Goal: Task Accomplishment & Management: Complete application form

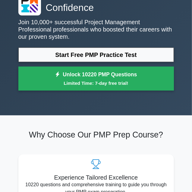
scroll to position [42, 0]
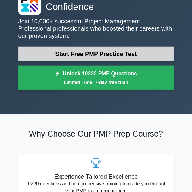
click at [47, 55] on link "Start Free PMP Practice Test" at bounding box center [96, 54] width 156 height 15
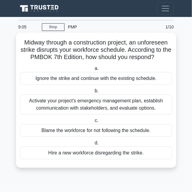
click at [89, 118] on label "c. Blame the workforce for not following the schedule." at bounding box center [96, 127] width 152 height 20
click at [94, 118] on input "c. Blame the workforce for not following the schedule." at bounding box center [94, 120] width 0 height 4
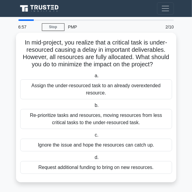
click at [91, 131] on label "c. Ignore the issue and hope the resources can catch up." at bounding box center [96, 141] width 152 height 20
click at [94, 133] on input "c. Ignore the issue and hope the resources can catch up." at bounding box center [94, 135] width 0 height 4
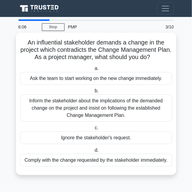
click at [91, 126] on label "c. Ignore the stakeholder's request." at bounding box center [96, 134] width 152 height 20
click at [94, 126] on input "c. Ignore the stakeholder's request." at bounding box center [94, 128] width 0 height 4
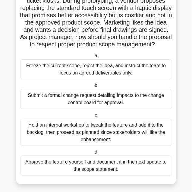
scroll to position [53, 0]
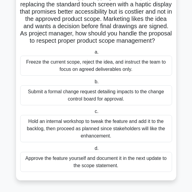
click at [87, 111] on label "c. Hold an internal workshop to tweak the feature and add it to the backlog, th…" at bounding box center [96, 125] width 152 height 34
click at [94, 111] on input "c. Hold an internal workshop to tweak the feature and add it to the backlog, th…" at bounding box center [94, 111] width 0 height 4
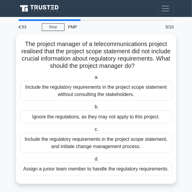
scroll to position [0, 0]
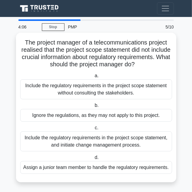
click at [98, 127] on span "c." at bounding box center [97, 127] width 4 height 5
click at [94, 127] on input "c. Include the regulatory requirements in the project scope statement, and init…" at bounding box center [94, 128] width 0 height 4
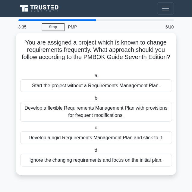
click at [102, 94] on div "a. Start the project without a Requirements Management Plan. b. Develop a flexi…" at bounding box center [97, 119] width 160 height 97
click at [102, 99] on label "b. Develop a flexible Requirements Management Plan with provisions for frequent…" at bounding box center [96, 107] width 152 height 27
click at [94, 99] on input "b. Develop a flexible Requirements Management Plan with provisions for frequent…" at bounding box center [94, 98] width 0 height 4
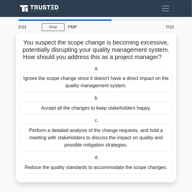
click at [104, 121] on label "c. Perform a detailed analysis of the change requests, and hold a meeting with …" at bounding box center [96, 134] width 152 height 34
click at [94, 121] on input "c. Perform a detailed analysis of the change requests, and hold a meeting with …" at bounding box center [94, 120] width 0 height 4
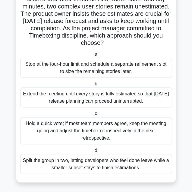
scroll to position [53, 0]
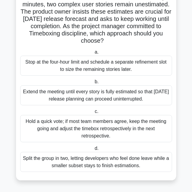
click at [102, 80] on label "b. Extend the meeting until every story is fully estimated so that tomorrow’s r…" at bounding box center [96, 91] width 152 height 27
click at [94, 80] on input "b. Extend the meeting until every story is fully estimated so that tomorrow’s r…" at bounding box center [94, 82] width 0 height 4
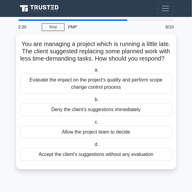
scroll to position [0, 0]
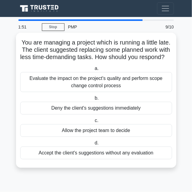
click at [98, 67] on span "a." at bounding box center [97, 68] width 4 height 5
click at [94, 67] on input "a. Evaluate the impact on the project's quality and perform scope change contro…" at bounding box center [94, 68] width 0 height 4
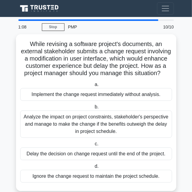
scroll to position [9, 0]
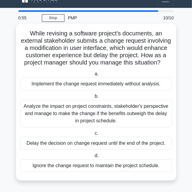
click at [77, 92] on div "a. Implement the change request immediately without analysis. b. c. d." at bounding box center [97, 121] width 160 height 104
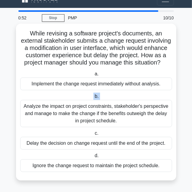
click at [77, 92] on div "a. Implement the change request immediately without analysis. b. c. d." at bounding box center [97, 121] width 160 height 104
click at [104, 91] on div "a. Implement the change request immediately without analysis. b. c. d." at bounding box center [97, 121] width 160 height 104
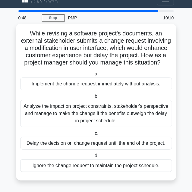
click at [104, 91] on div "a. Implement the change request immediately without analysis. b. c. d." at bounding box center [97, 121] width 160 height 104
click at [103, 95] on label "b. Analyze the impact on project constraints, stakeholder's perspective and man…" at bounding box center [96, 109] width 152 height 34
click at [94, 95] on input "b. Analyze the impact on project constraints, stakeholder's perspective and man…" at bounding box center [94, 96] width 0 height 4
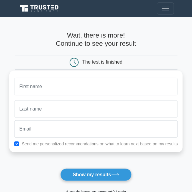
click at [82, 86] on input "text" at bounding box center [96, 87] width 164 height 18
type input "d"
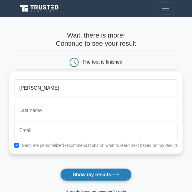
type input "[PERSON_NAME]"
click at [88, 170] on button "Show my results" at bounding box center [95, 174] width 71 height 13
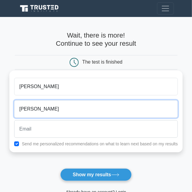
type input "[PERSON_NAME]"
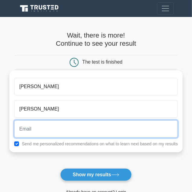
click at [75, 132] on input "email" at bounding box center [96, 129] width 164 height 18
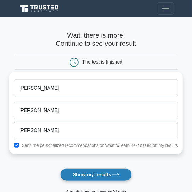
click at [82, 172] on button "Show my results" at bounding box center [95, 174] width 71 height 13
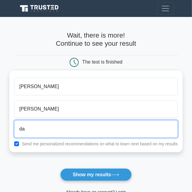
type input "d"
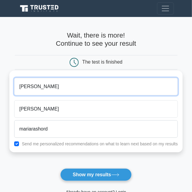
click at [67, 90] on input "[PERSON_NAME]" at bounding box center [96, 87] width 164 height 18
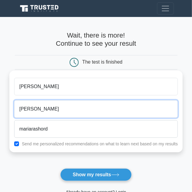
click at [68, 113] on input "[PERSON_NAME]" at bounding box center [96, 109] width 164 height 18
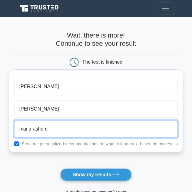
click at [65, 131] on input "mariarashord" at bounding box center [96, 129] width 164 height 18
click at [65, 131] on input "." at bounding box center [96, 129] width 164 height 18
type input "."
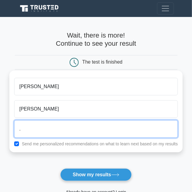
click at [60, 168] on button "Show my results" at bounding box center [95, 174] width 71 height 13
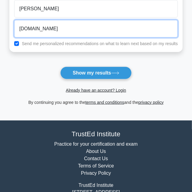
scroll to position [97, 0]
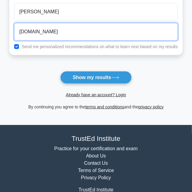
click at [69, 30] on input "[DOMAIN_NAME]" at bounding box center [96, 32] width 164 height 18
click at [69, 30] on input "[DOMAIN_NAME]." at bounding box center [96, 32] width 164 height 18
click at [60, 71] on button "Show my results" at bounding box center [95, 77] width 71 height 13
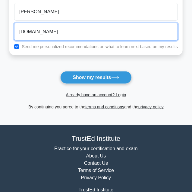
click at [60, 71] on button "Show my results" at bounding box center [95, 77] width 71 height 13
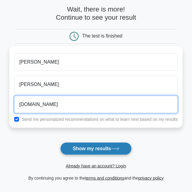
scroll to position [0, 0]
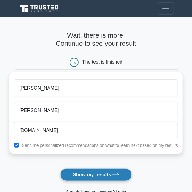
click at [102, 169] on button "Show my results" at bounding box center [95, 174] width 71 height 13
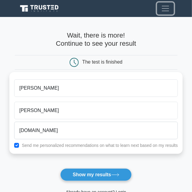
click at [167, 8] on span "Toggle navigation" at bounding box center [165, 8] width 9 height 9
click at [167, 7] on span "Toggle navigation" at bounding box center [165, 8] width 9 height 9
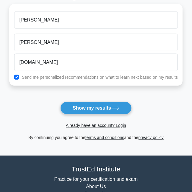
scroll to position [69, 0]
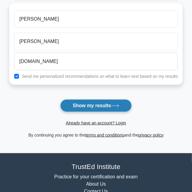
click at [89, 101] on button "Show my results" at bounding box center [95, 105] width 71 height 13
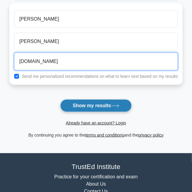
click at [60, 99] on button "Show my results" at bounding box center [95, 105] width 71 height 13
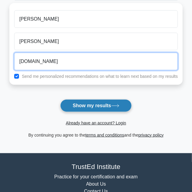
click at [60, 99] on button "Show my results" at bounding box center [95, 105] width 71 height 13
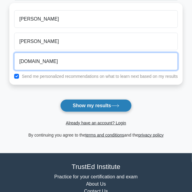
click at [60, 99] on button "Show my results" at bounding box center [95, 105] width 71 height 13
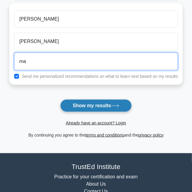
type input "m"
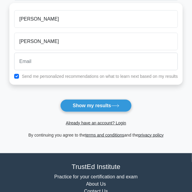
click at [51, 101] on form "Wait, there is more! Continue to see your result The test is finished [GEOGRAPH…" at bounding box center [96, 51] width 174 height 176
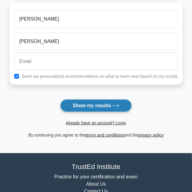
click at [72, 105] on button "Show my results" at bounding box center [95, 105] width 71 height 13
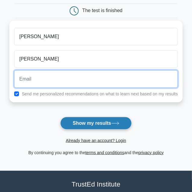
scroll to position [49, 0]
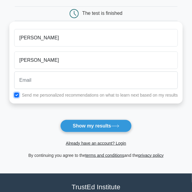
click at [17, 95] on input "checkbox" at bounding box center [16, 94] width 5 height 5
checkbox input "false"
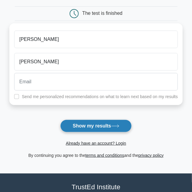
click at [65, 125] on button "Show my results" at bounding box center [95, 125] width 71 height 13
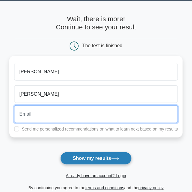
scroll to position [0, 0]
